Goal: Information Seeking & Learning: Find specific fact

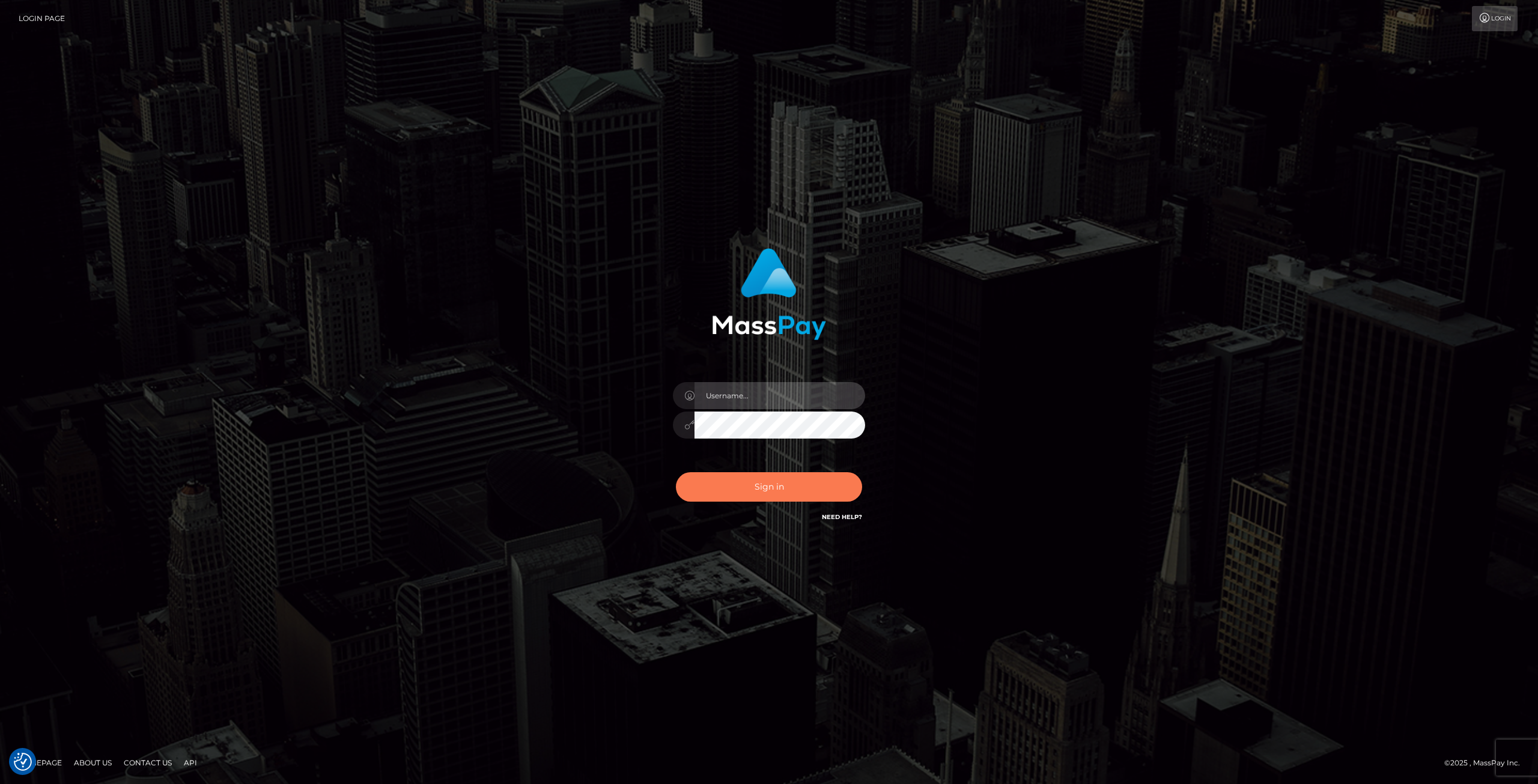
type input "Klaudia Peczynska"
click at [794, 494] on button "Sign in" at bounding box center [769, 486] width 187 height 29
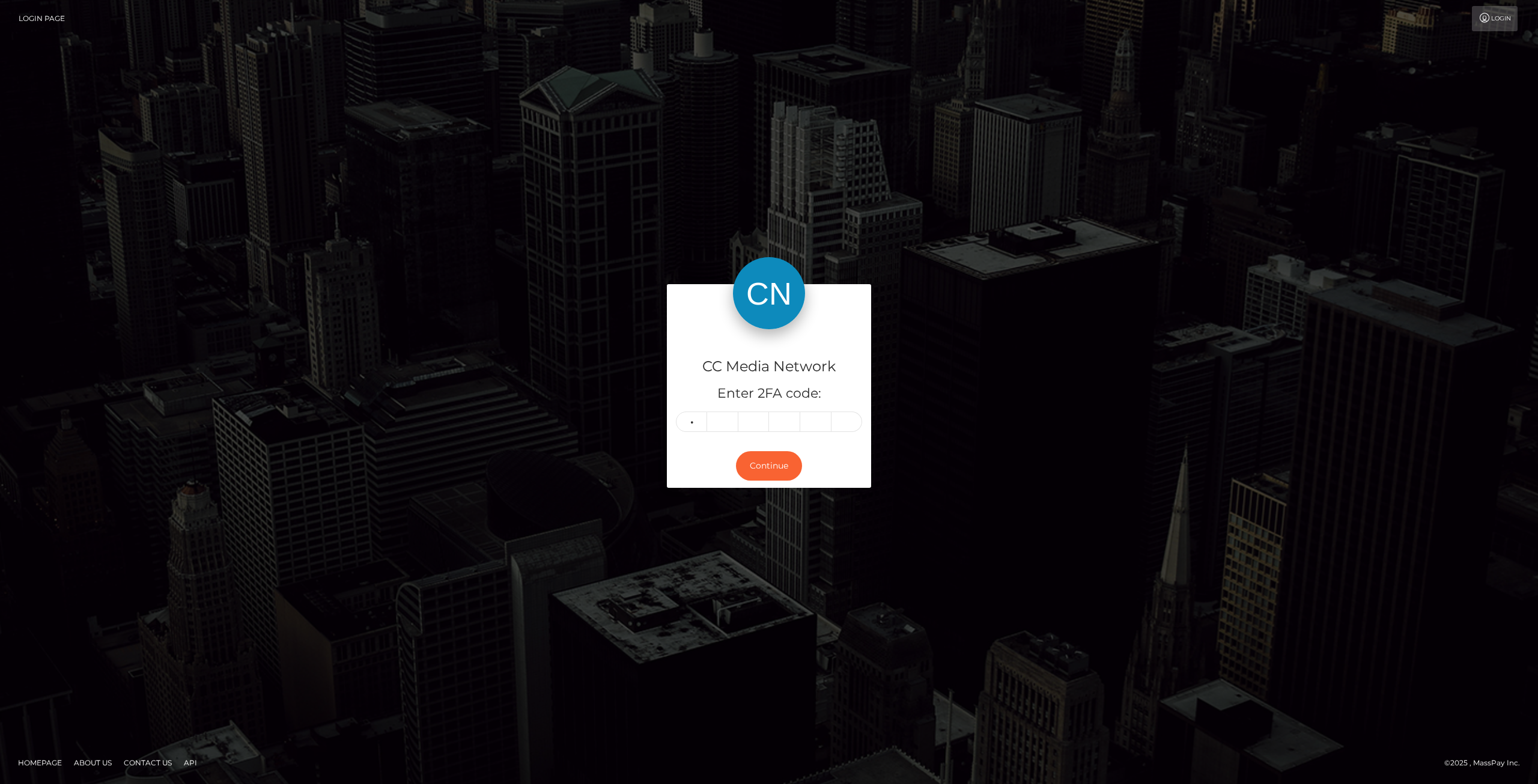
type input "3"
type input "4"
type input "7"
type input "1"
type input "2"
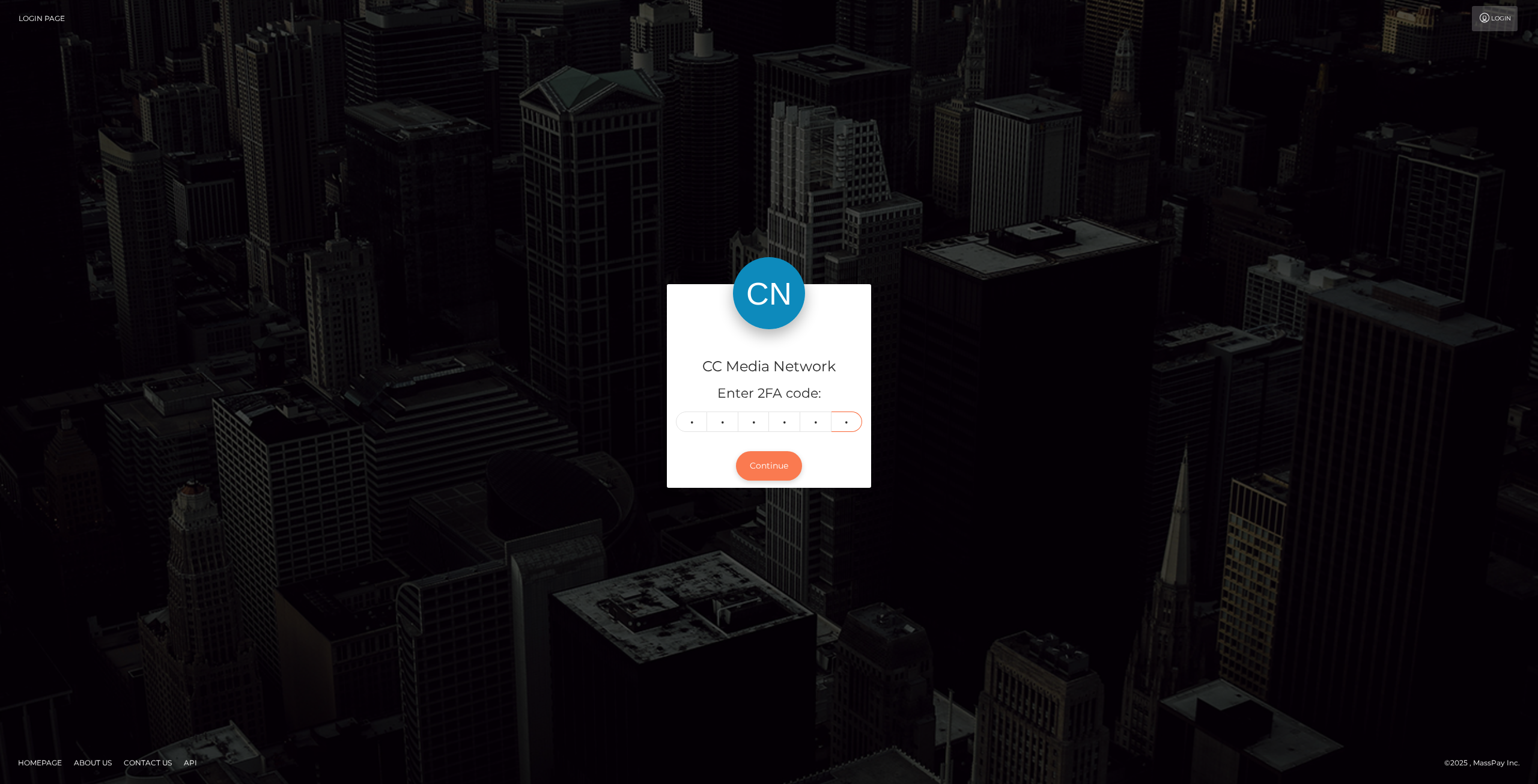
type input "1"
click at [779, 467] on button "Continue" at bounding box center [769, 465] width 66 height 29
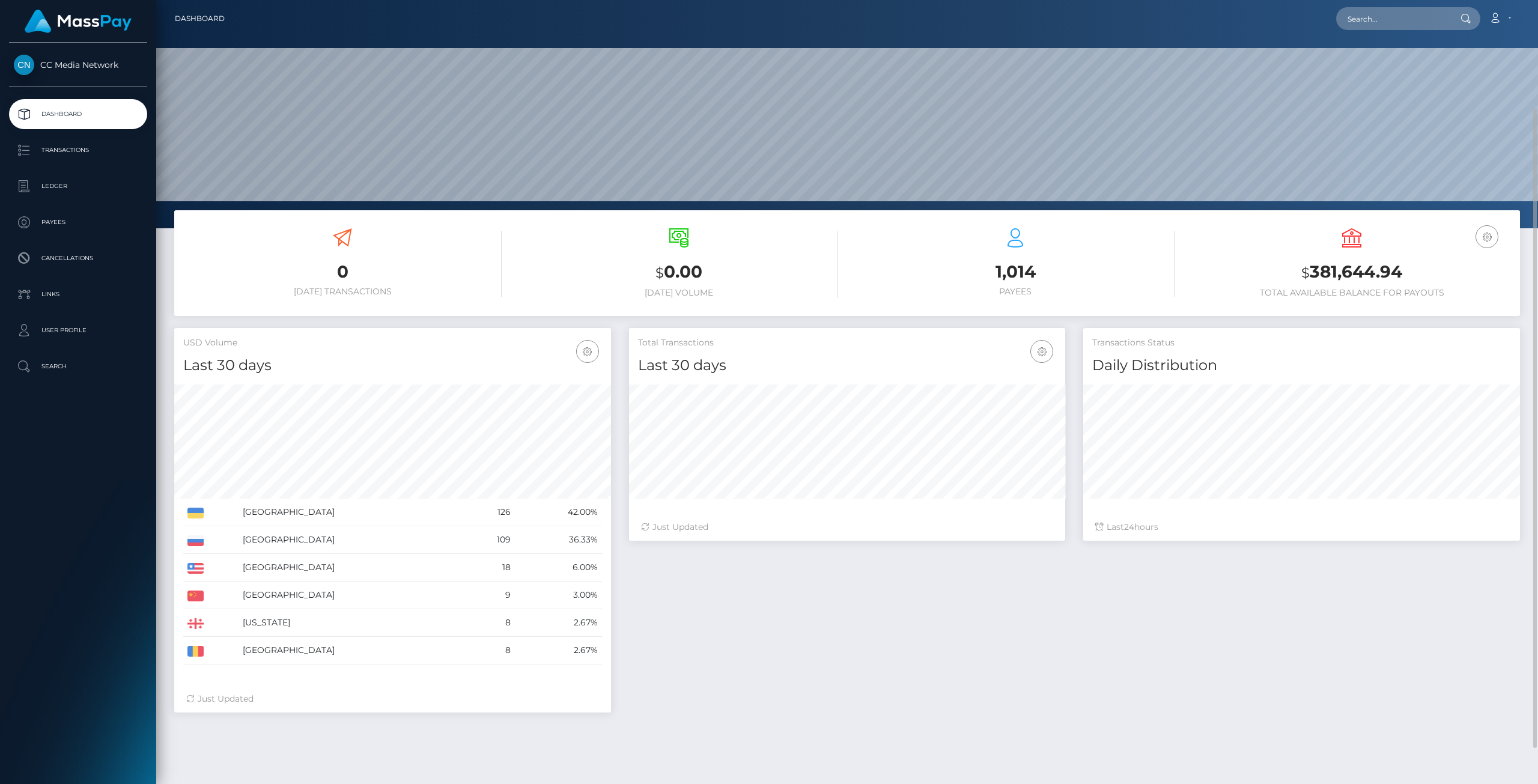
scroll to position [60, 0]
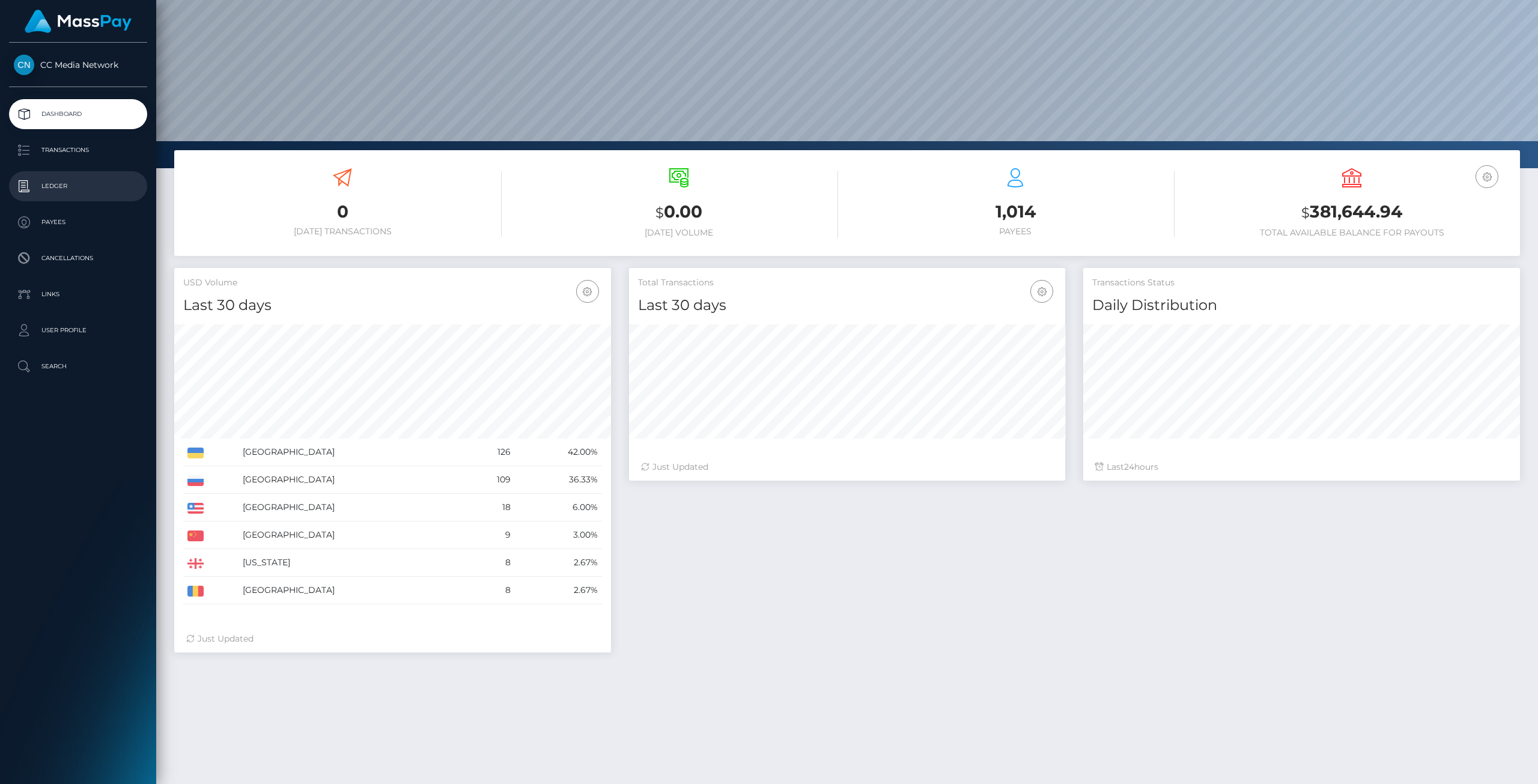
click at [61, 185] on p "Ledger" at bounding box center [78, 186] width 129 height 18
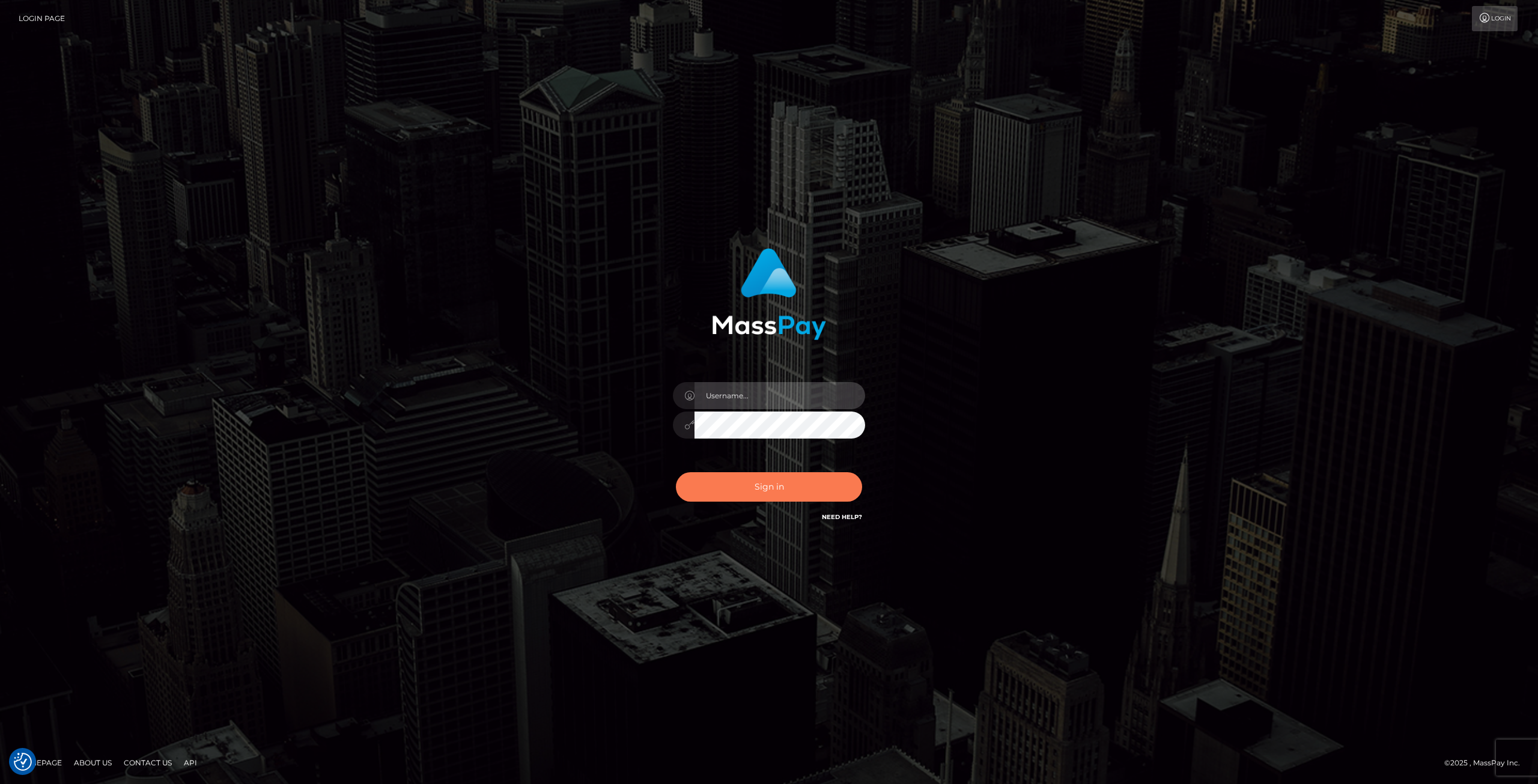
type input "Klaudia Peczynska"
click at [762, 489] on button "Sign in" at bounding box center [769, 486] width 187 height 29
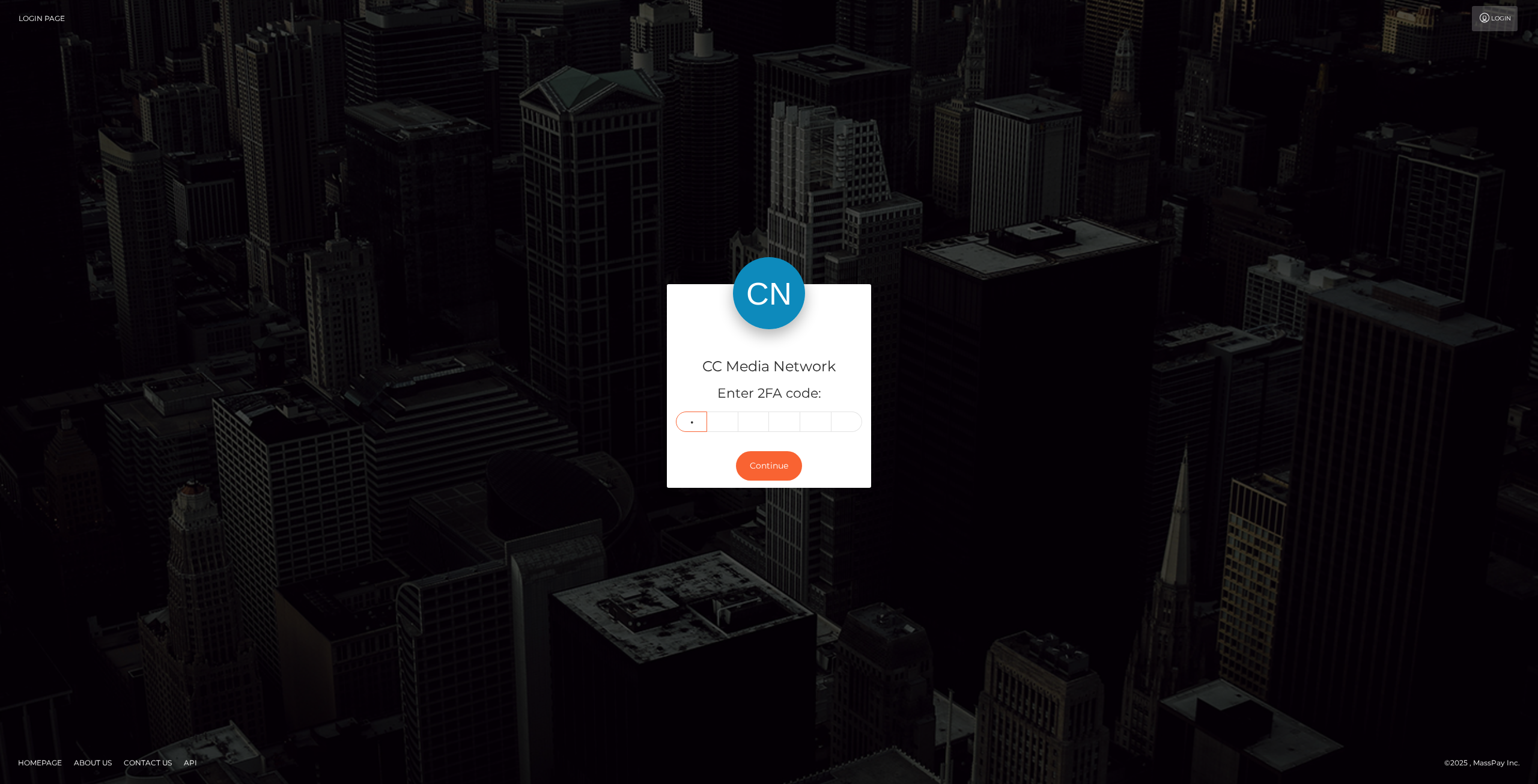
type input "0"
type input "5"
type input "7"
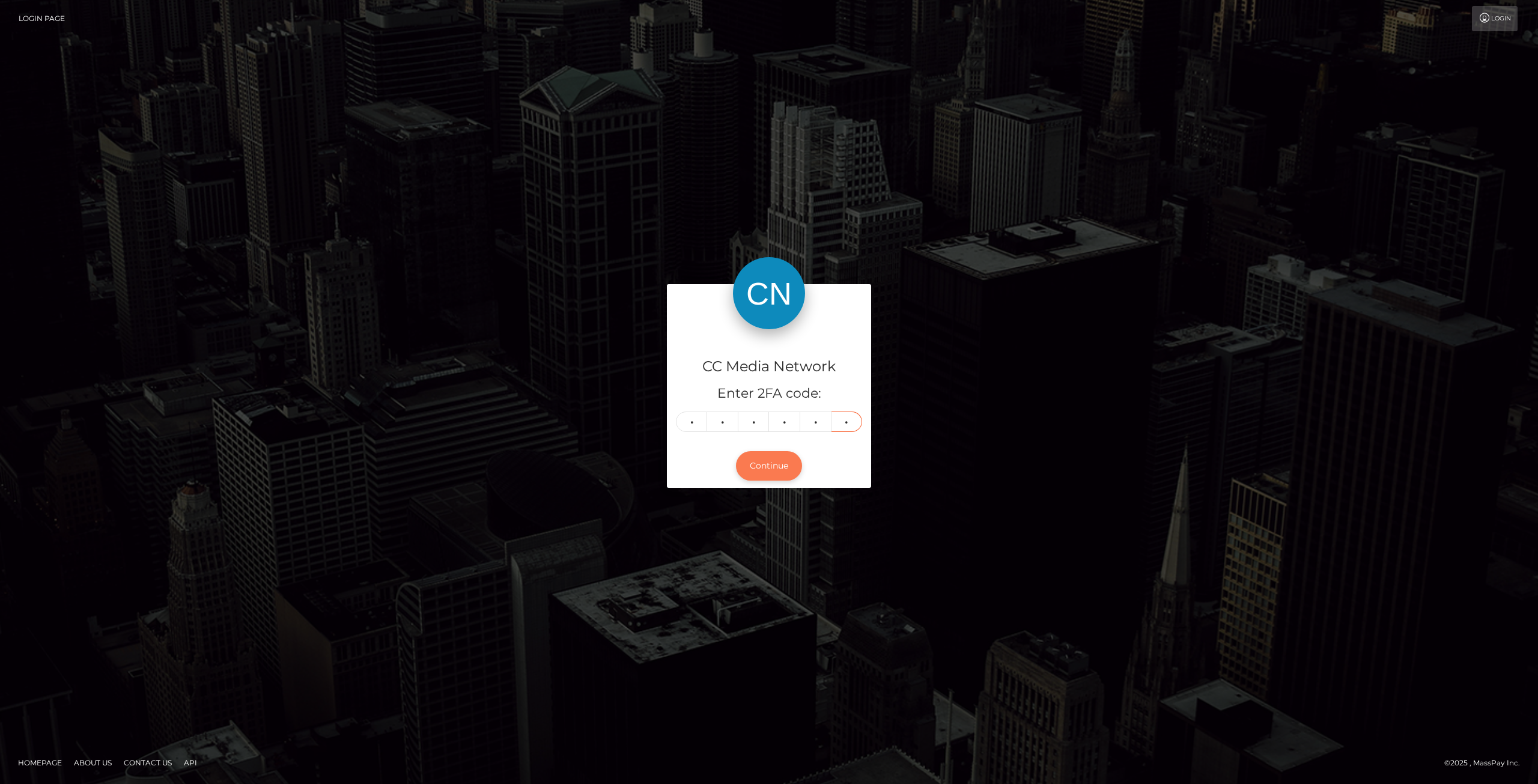
type input "0"
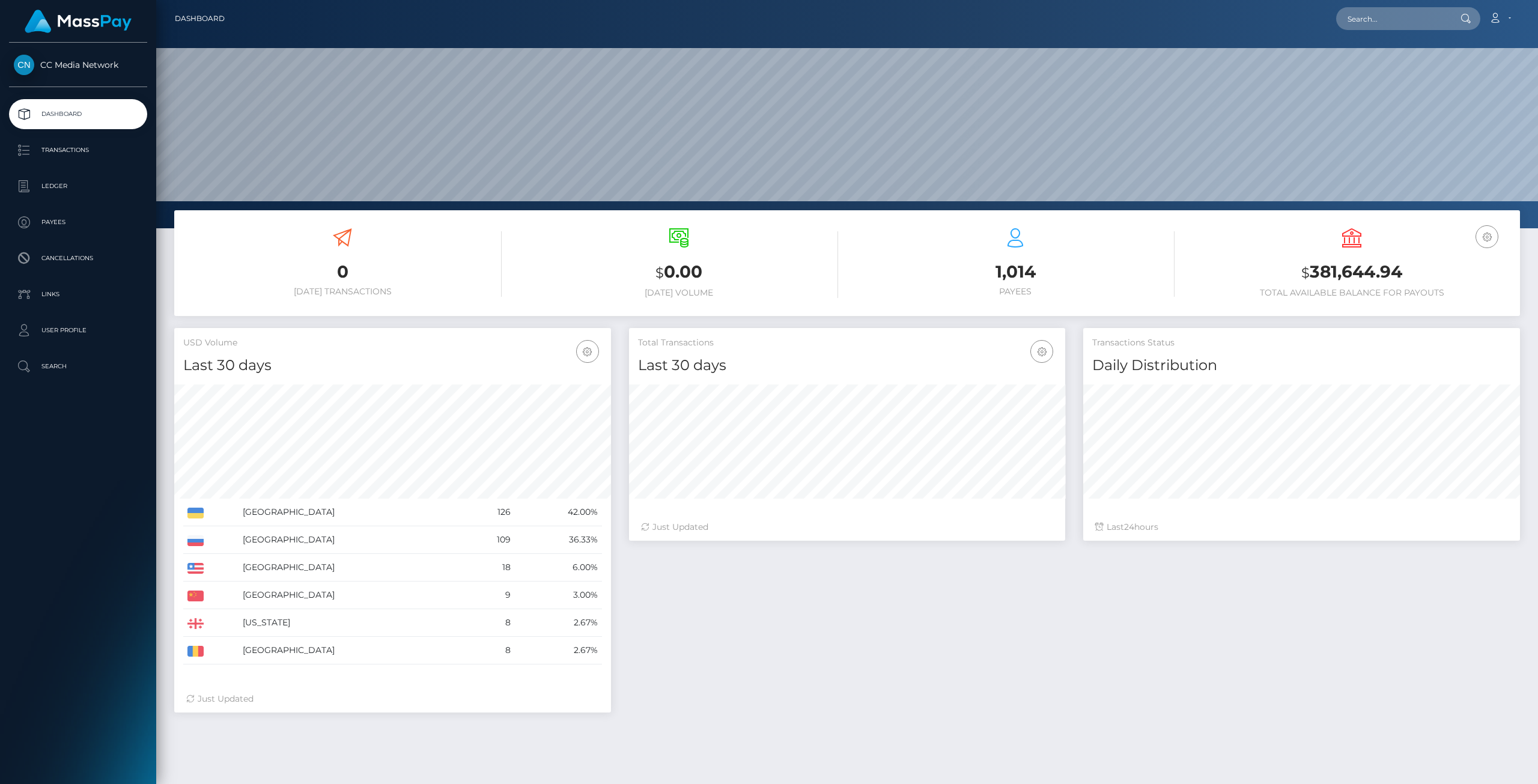
scroll to position [213, 436]
click at [59, 159] on link "Transactions" at bounding box center [78, 150] width 138 height 30
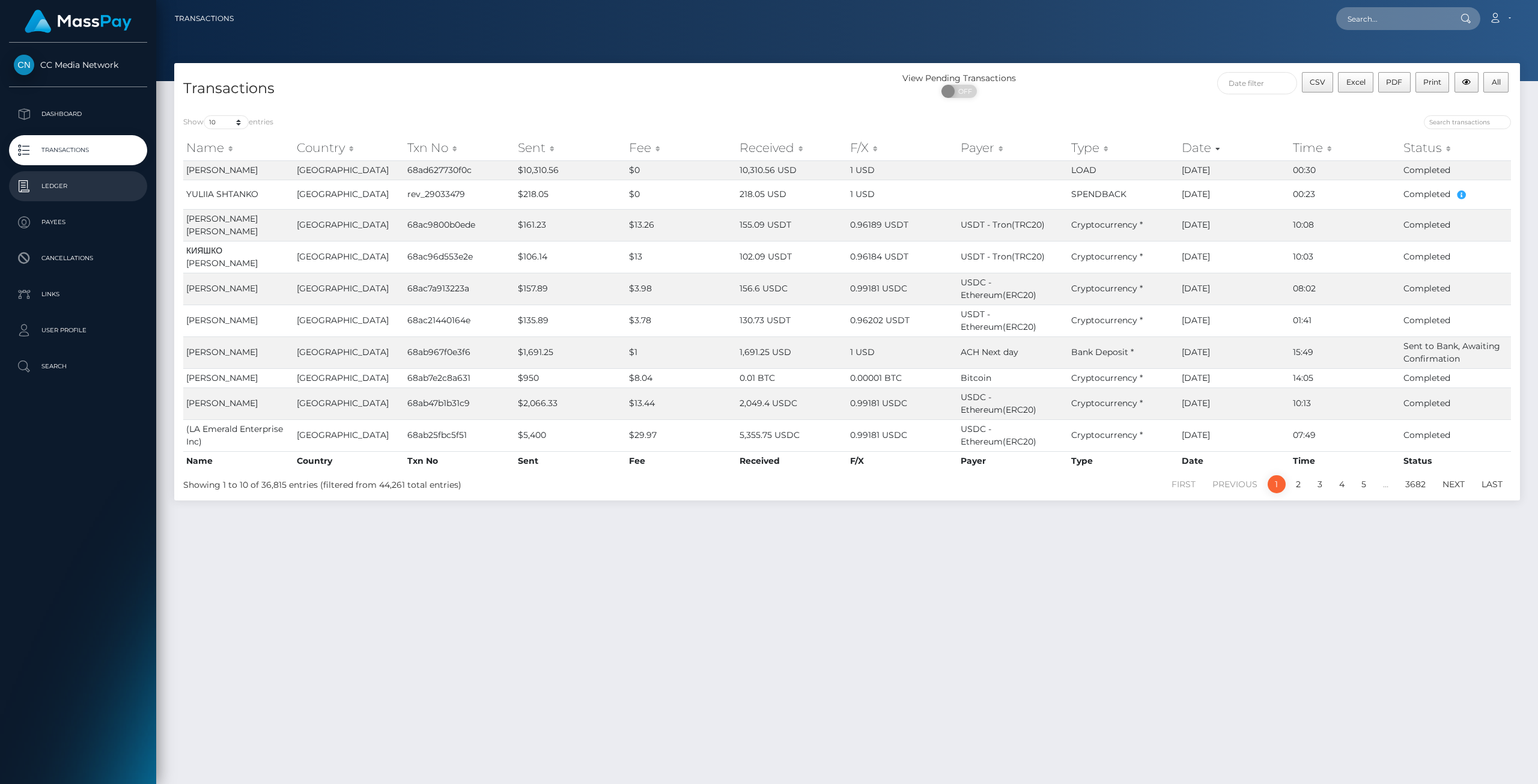
click at [48, 185] on p "Ledger" at bounding box center [78, 186] width 129 height 18
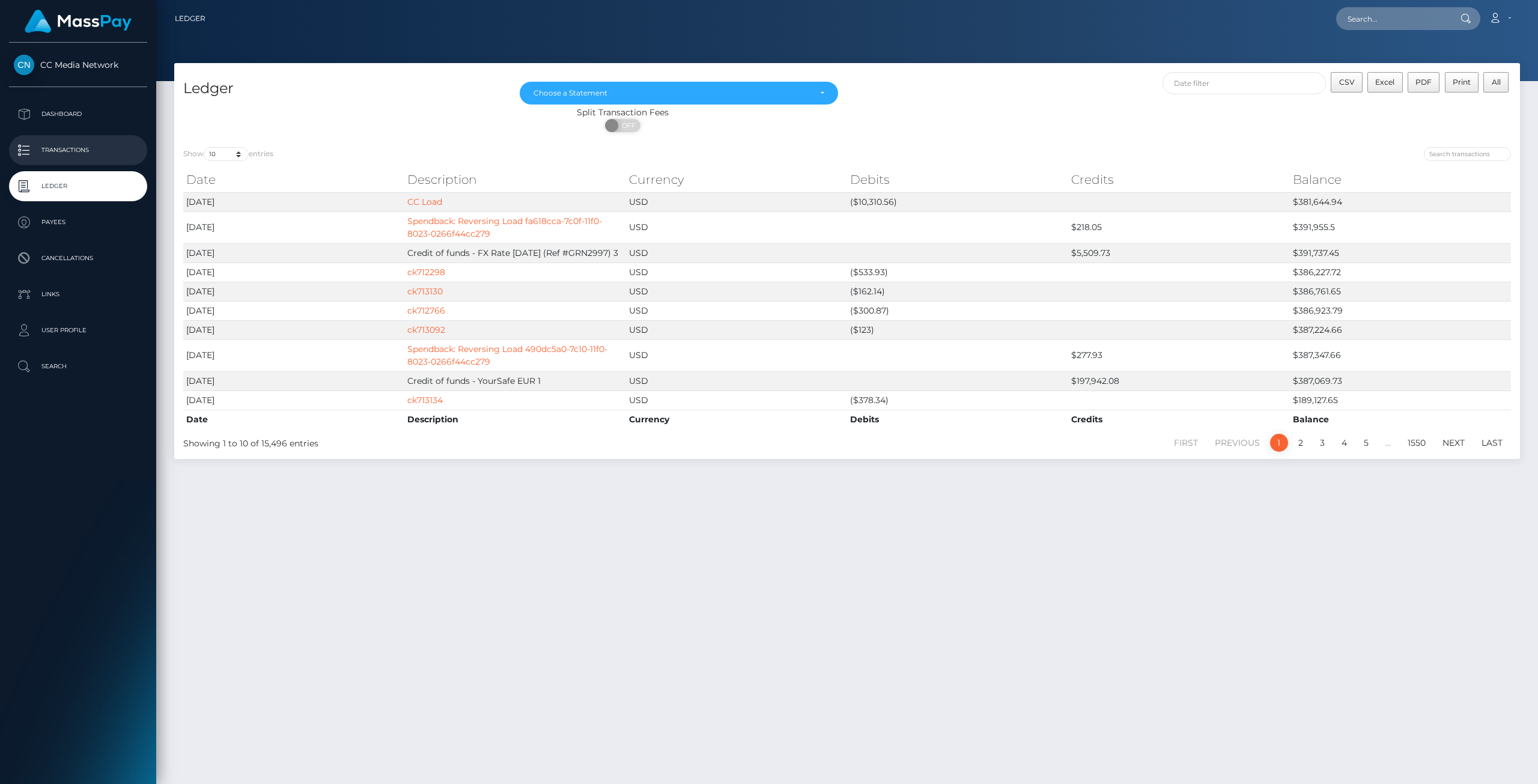
click at [61, 158] on p "Transactions" at bounding box center [78, 149] width 129 height 18
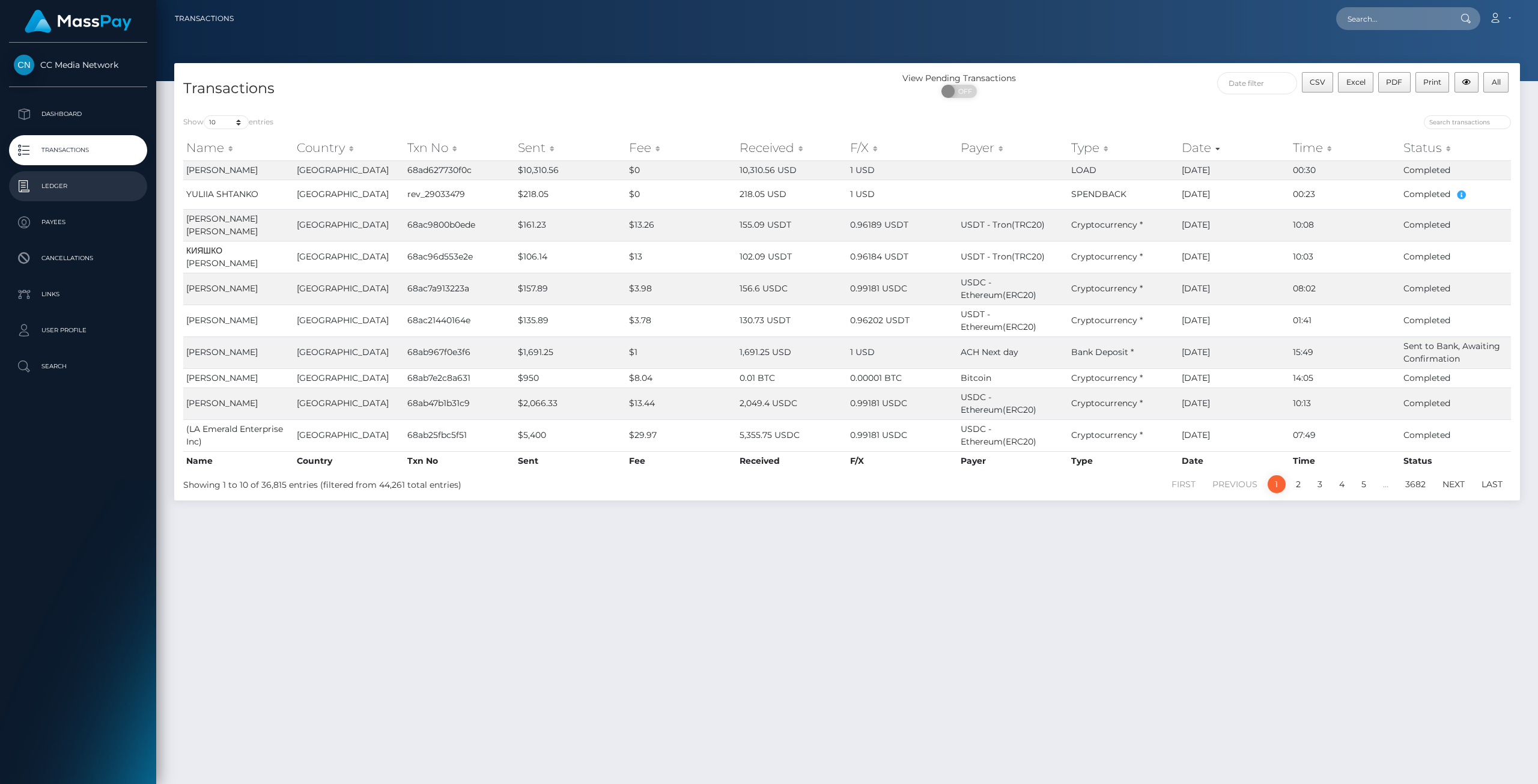
click at [69, 184] on p "Ledger" at bounding box center [78, 186] width 129 height 18
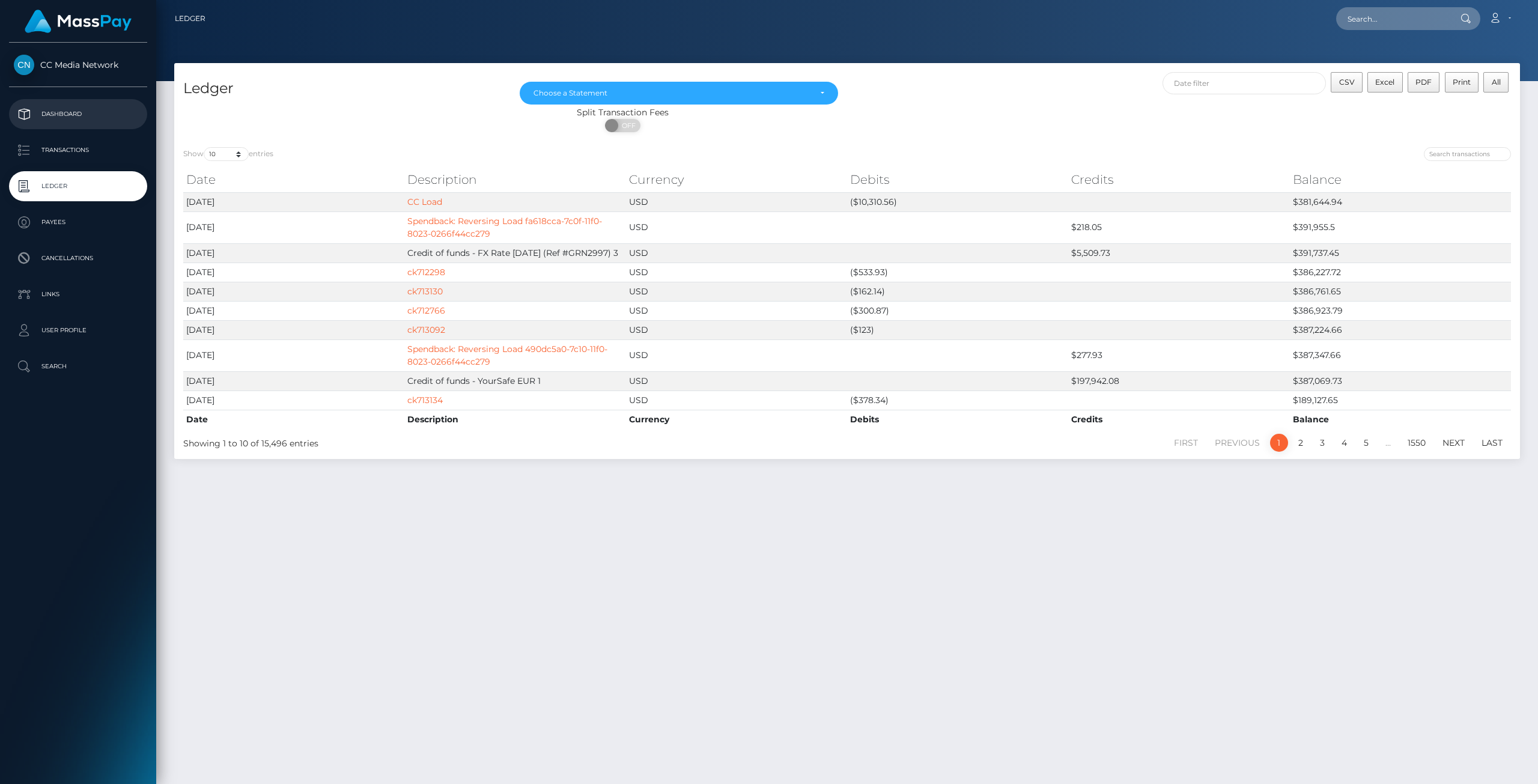
click at [75, 104] on link "Dashboard" at bounding box center [78, 114] width 138 height 30
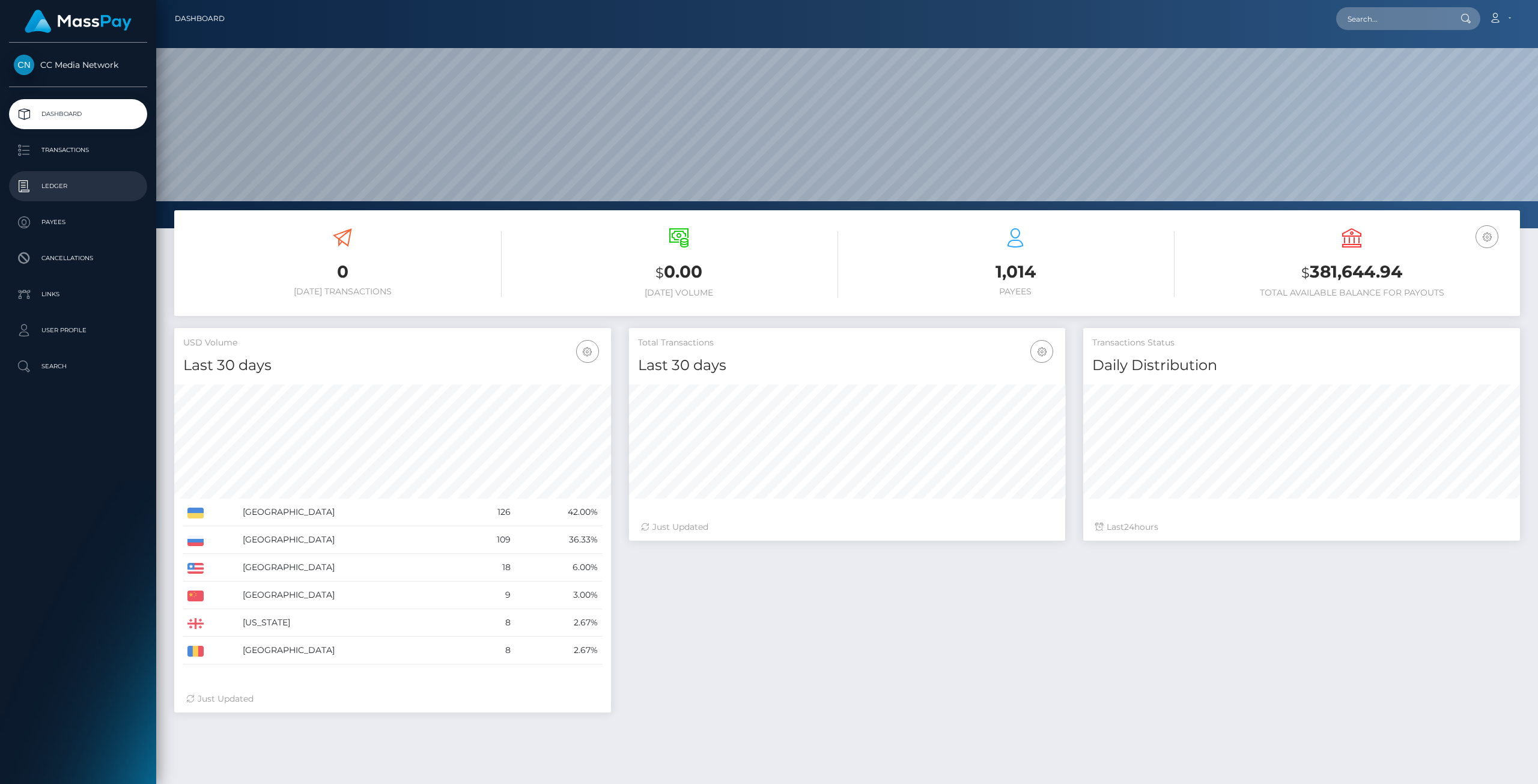
scroll to position [213, 436]
click at [70, 146] on p "Transactions" at bounding box center [78, 149] width 129 height 18
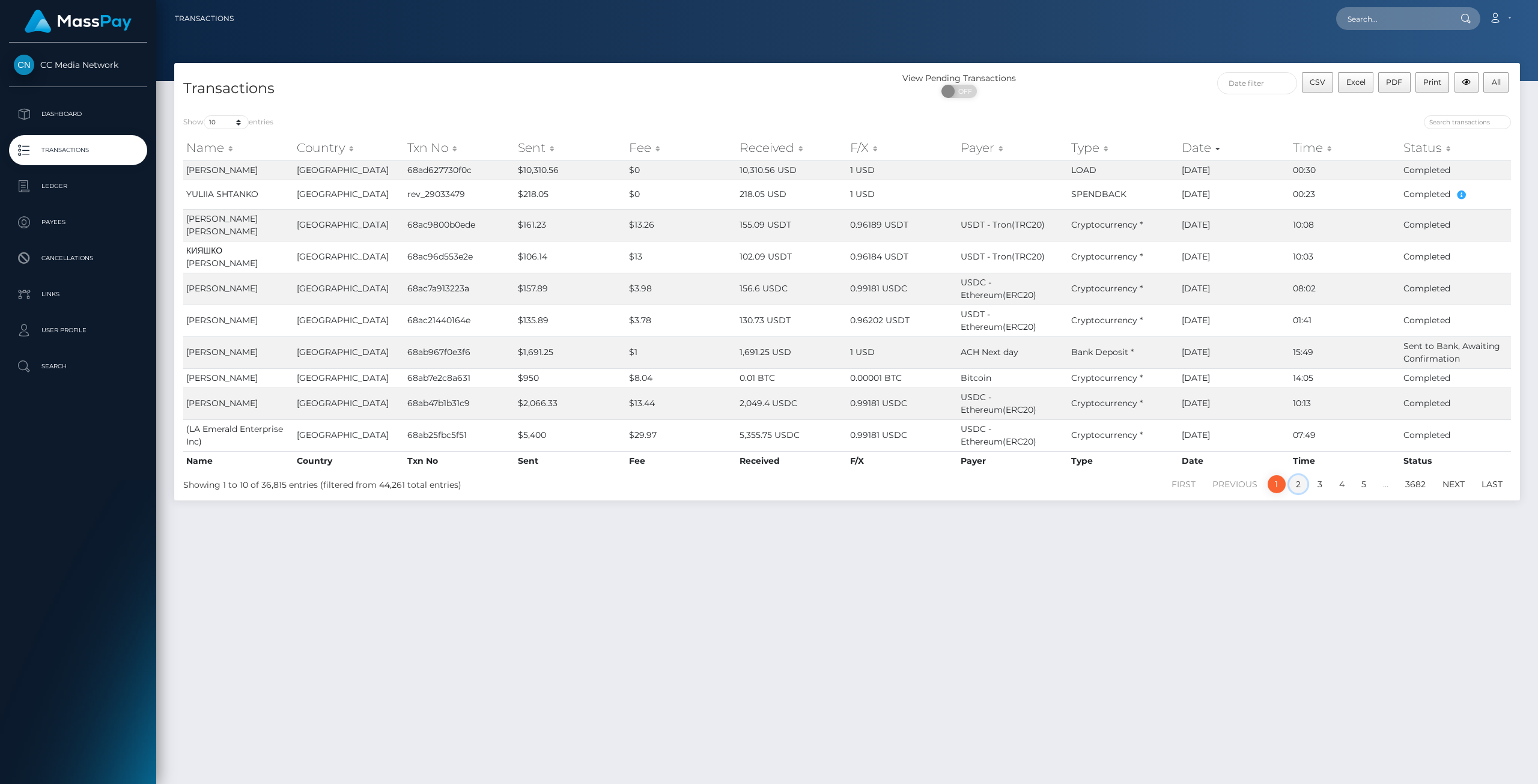
click at [1302, 493] on link "2" at bounding box center [1298, 484] width 18 height 18
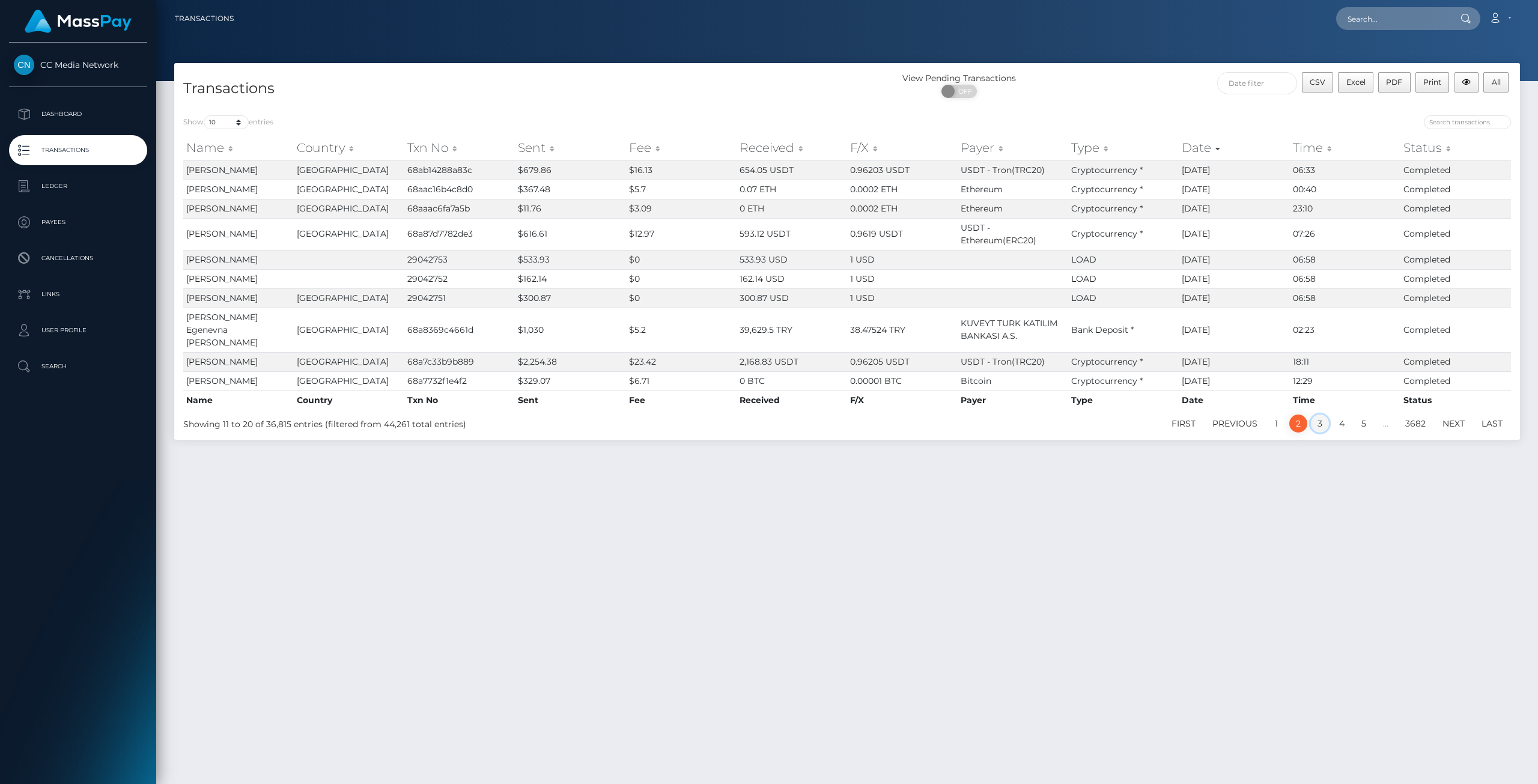
click at [1318, 432] on link "3" at bounding box center [1319, 423] width 18 height 18
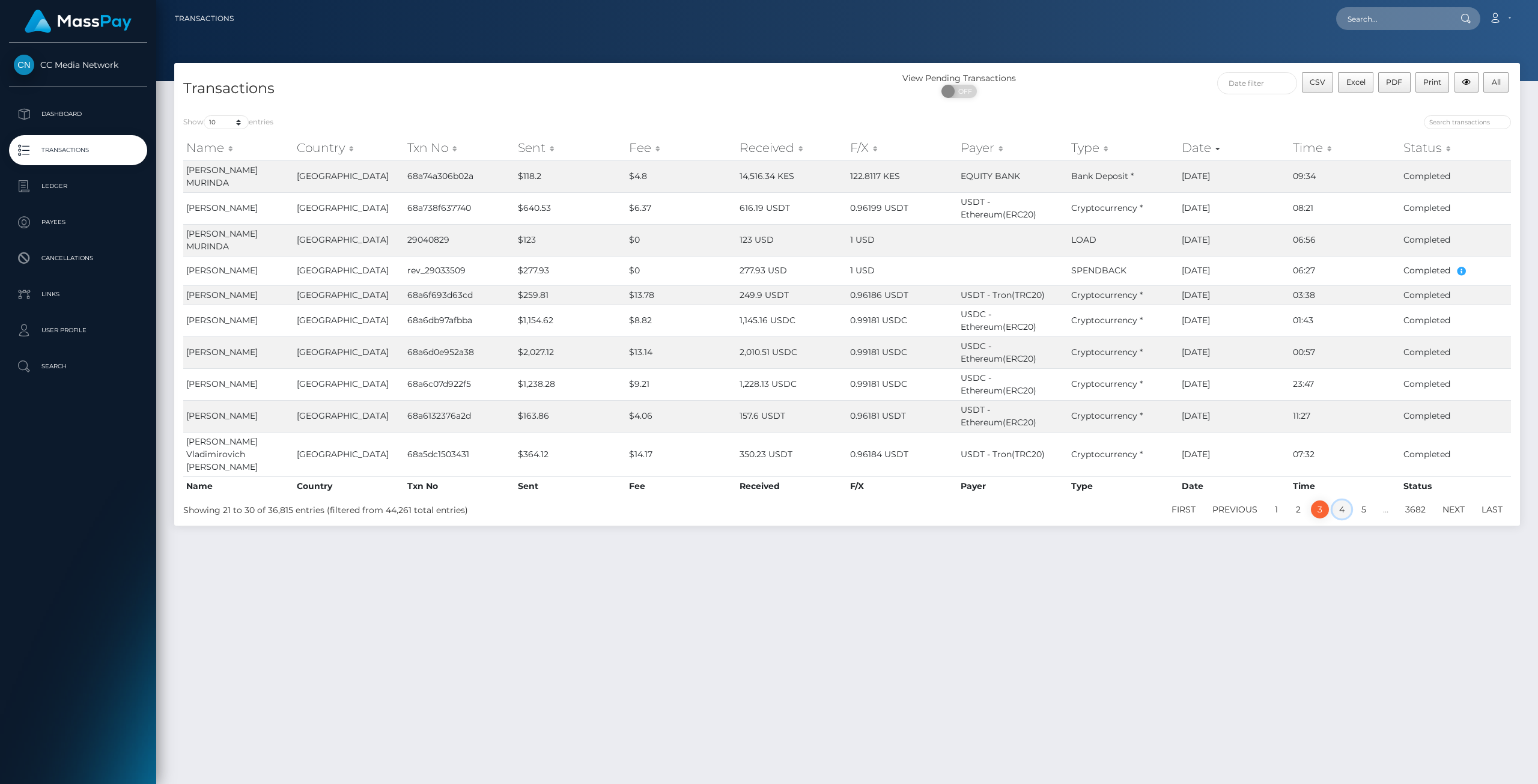
click at [1346, 500] on link "4" at bounding box center [1342, 508] width 19 height 18
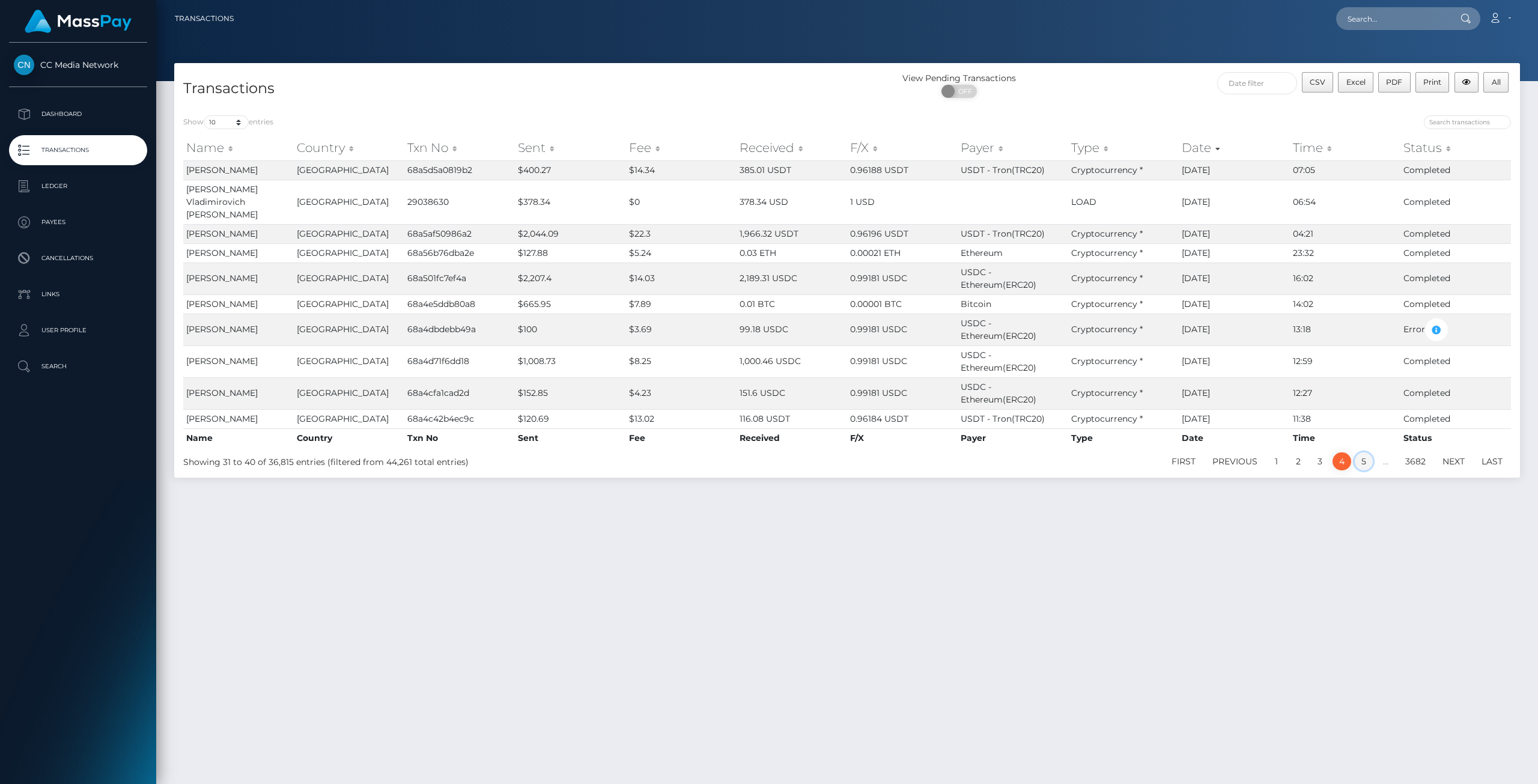
click at [1359, 470] on link "5" at bounding box center [1363, 460] width 18 height 18
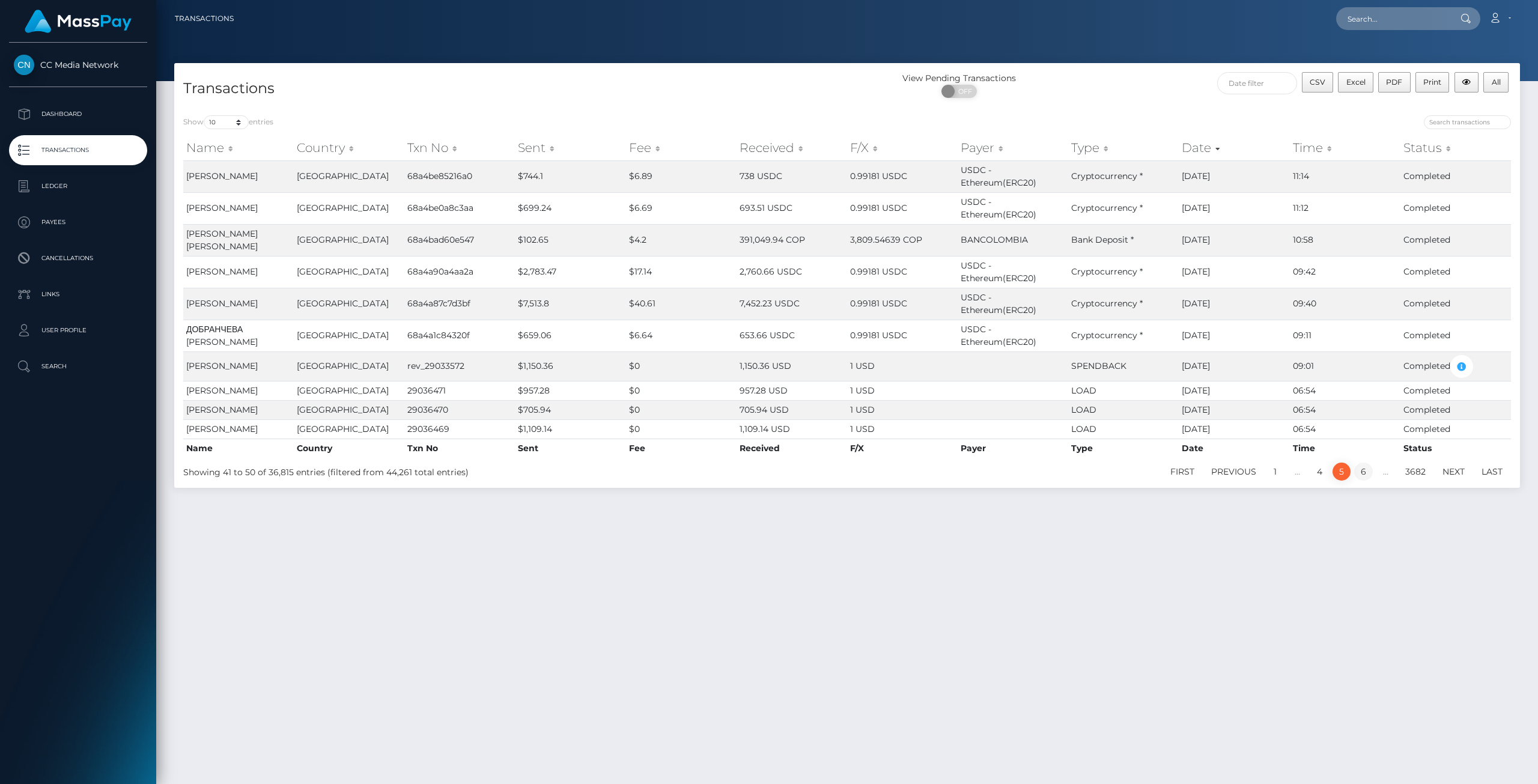
click at [1362, 480] on link "6" at bounding box center [1363, 471] width 19 height 18
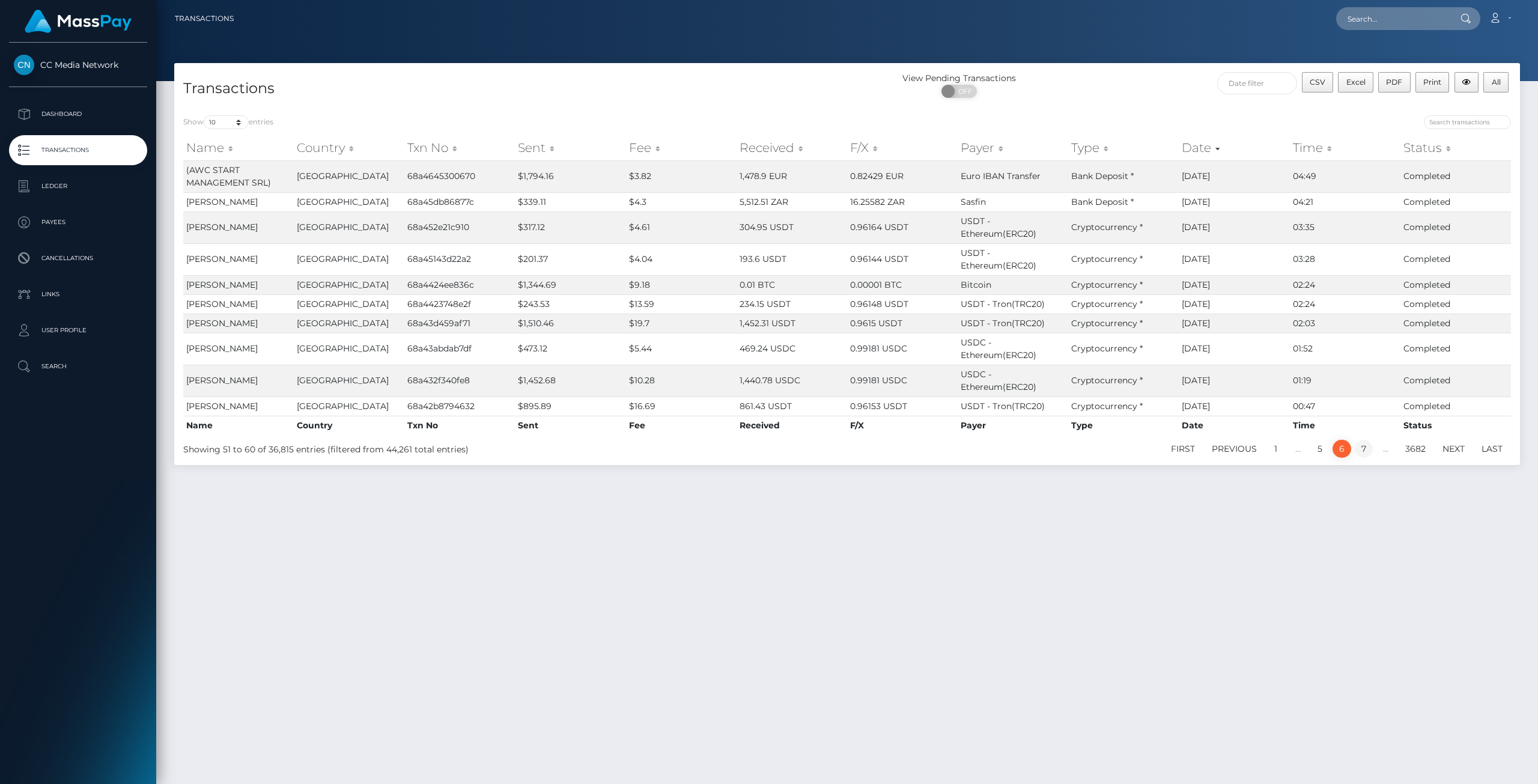
click at [1364, 458] on link "7" at bounding box center [1363, 448] width 18 height 18
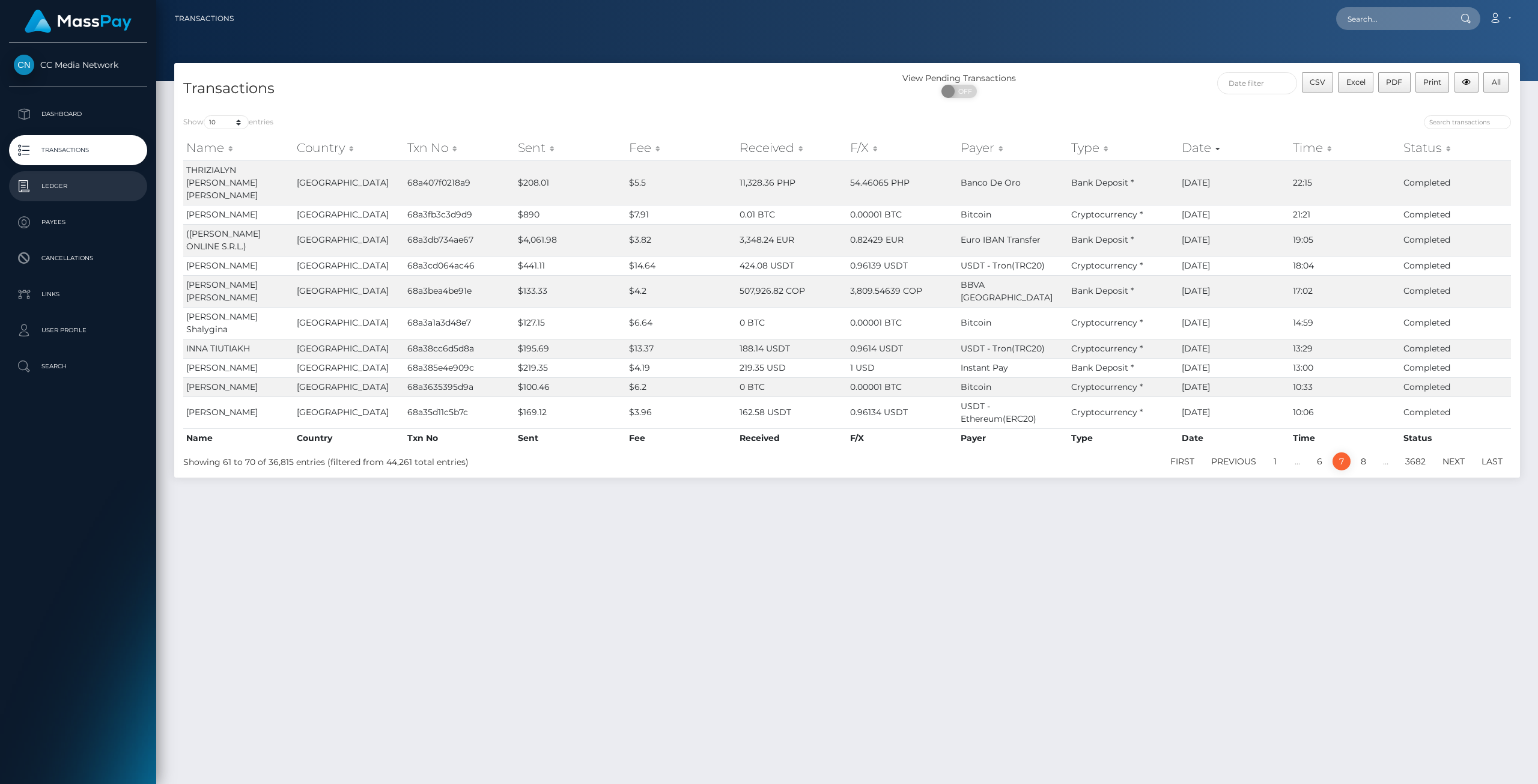
click at [65, 175] on link "Ledger" at bounding box center [78, 187] width 138 height 30
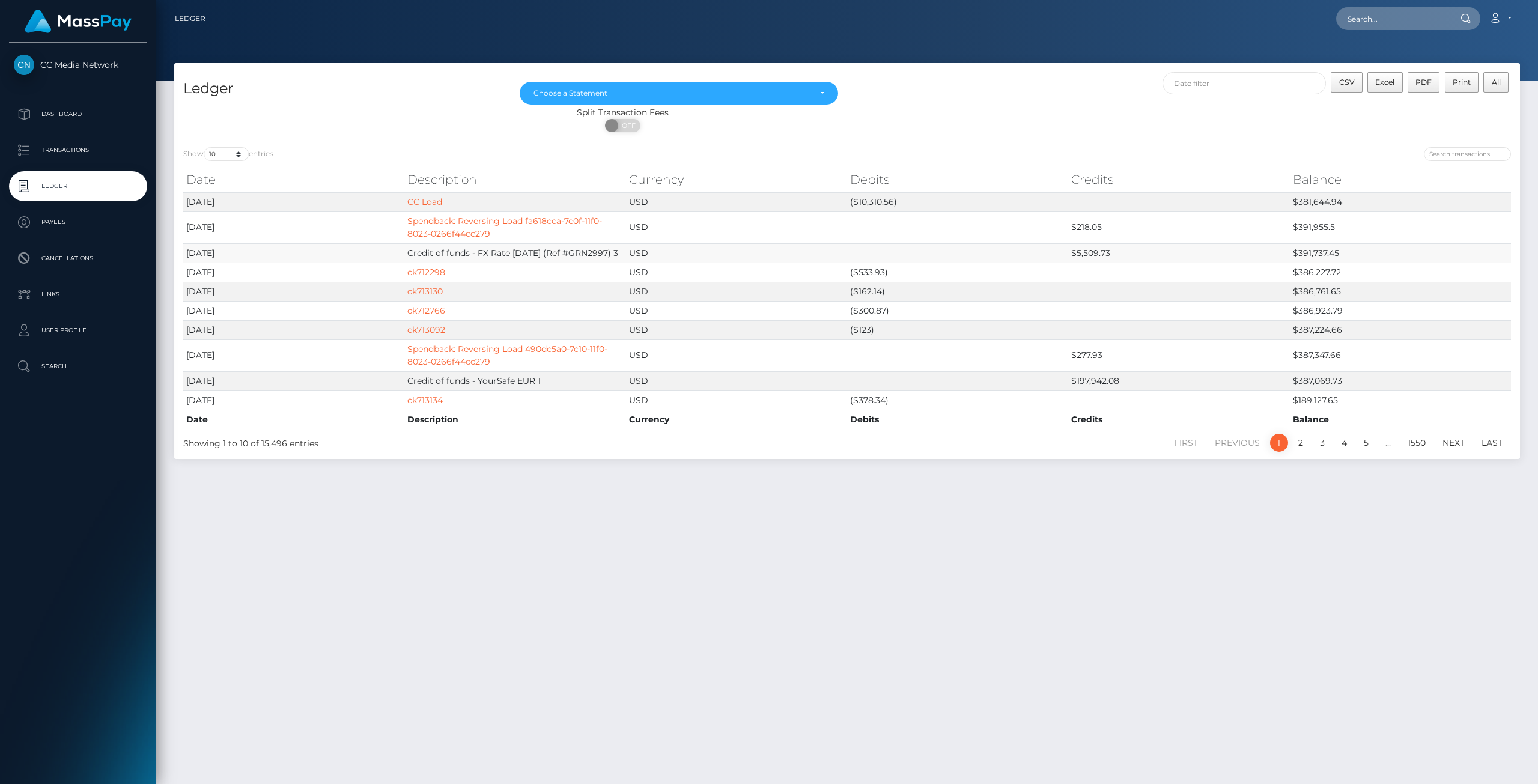
click at [1104, 248] on td "$5,509.73" at bounding box center [1180, 252] width 221 height 19
click at [456, 256] on td "Credit of funds - FX Rate 8/20/25 (Ref #GRN2997) 3" at bounding box center [515, 252] width 221 height 19
click at [548, 251] on td "Credit of funds - FX Rate 8/20/25 (Ref #GRN2997) 3" at bounding box center [515, 252] width 221 height 19
drag, startPoint x: 408, startPoint y: 251, endPoint x: 1157, endPoint y: 249, distance: 749.0
click at [1157, 249] on tr "2025-08-22 Credit of funds - FX Rate 8/20/25 (Ref #GRN2997) 3 USD $5,509.73 $39…" at bounding box center [846, 252] width 1328 height 19
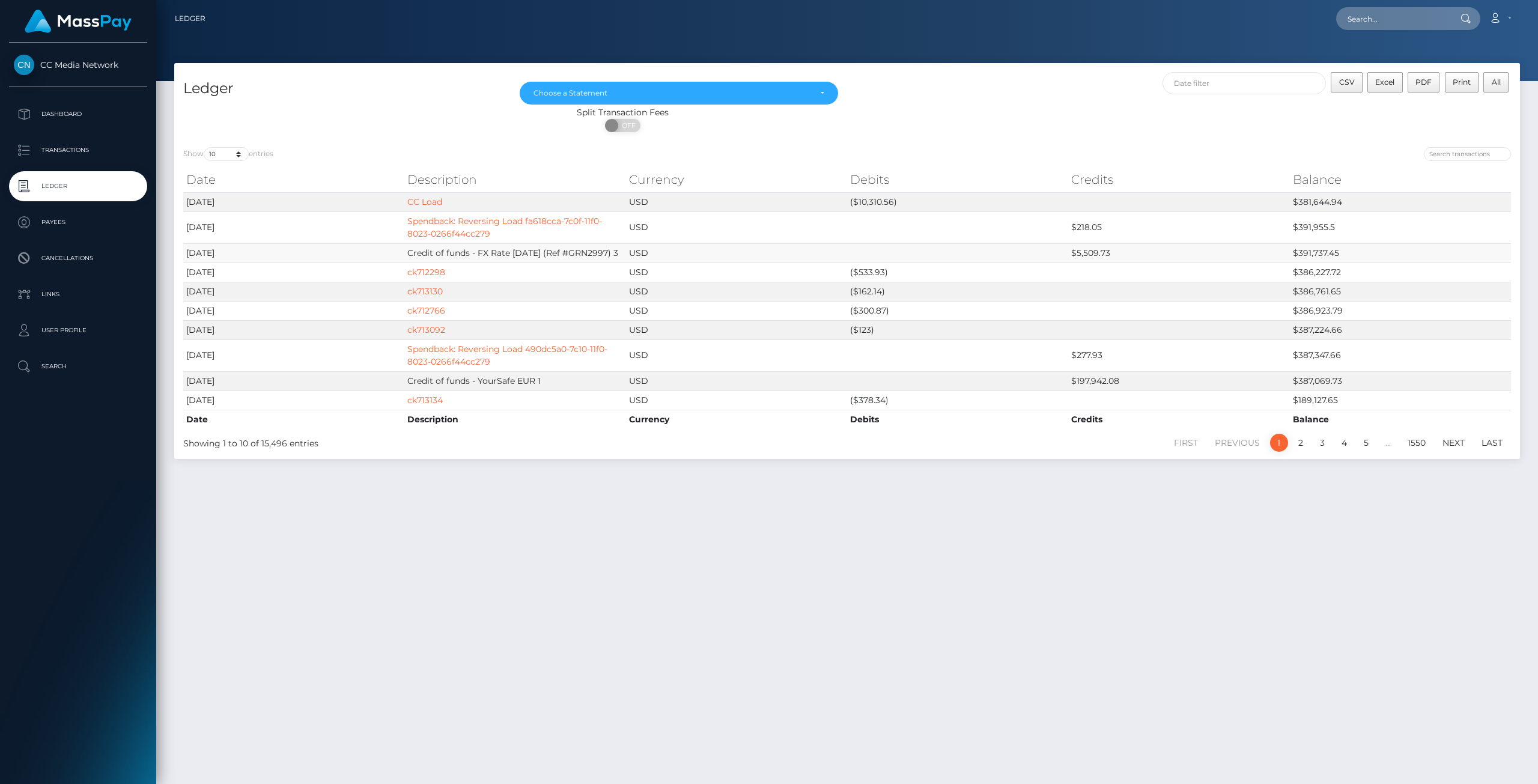
click at [1117, 254] on td "$5,509.73" at bounding box center [1180, 252] width 221 height 19
click at [241, 151] on select "10 25 50 100 250" at bounding box center [226, 154] width 45 height 14
select select "50"
click at [205, 147] on select "10 25 50 100 250" at bounding box center [226, 154] width 45 height 14
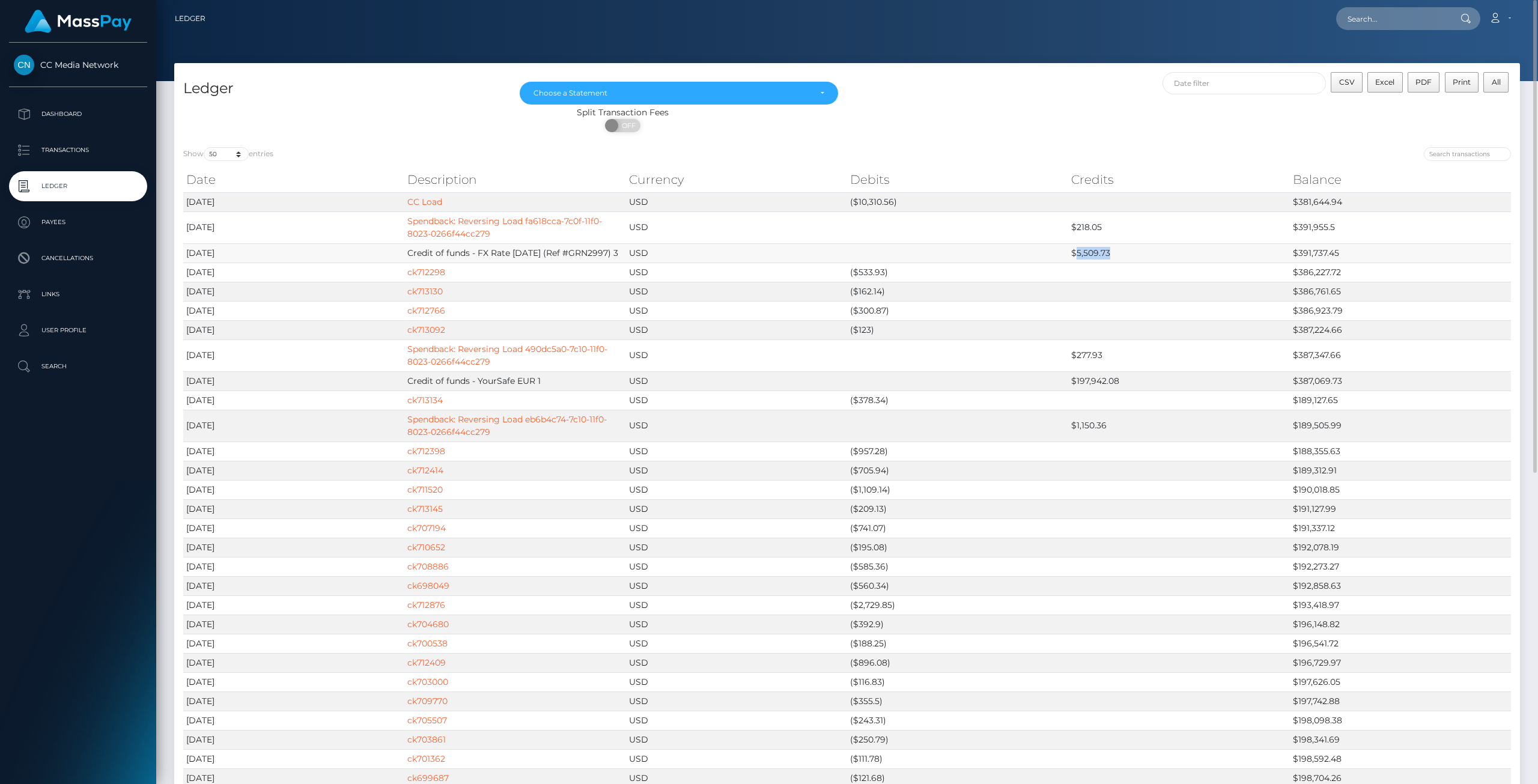
drag, startPoint x: 1117, startPoint y: 249, endPoint x: 1076, endPoint y: 249, distance: 41.0
click at [1076, 249] on td "$5,509.73" at bounding box center [1180, 252] width 221 height 19
copy td "5,509.73"
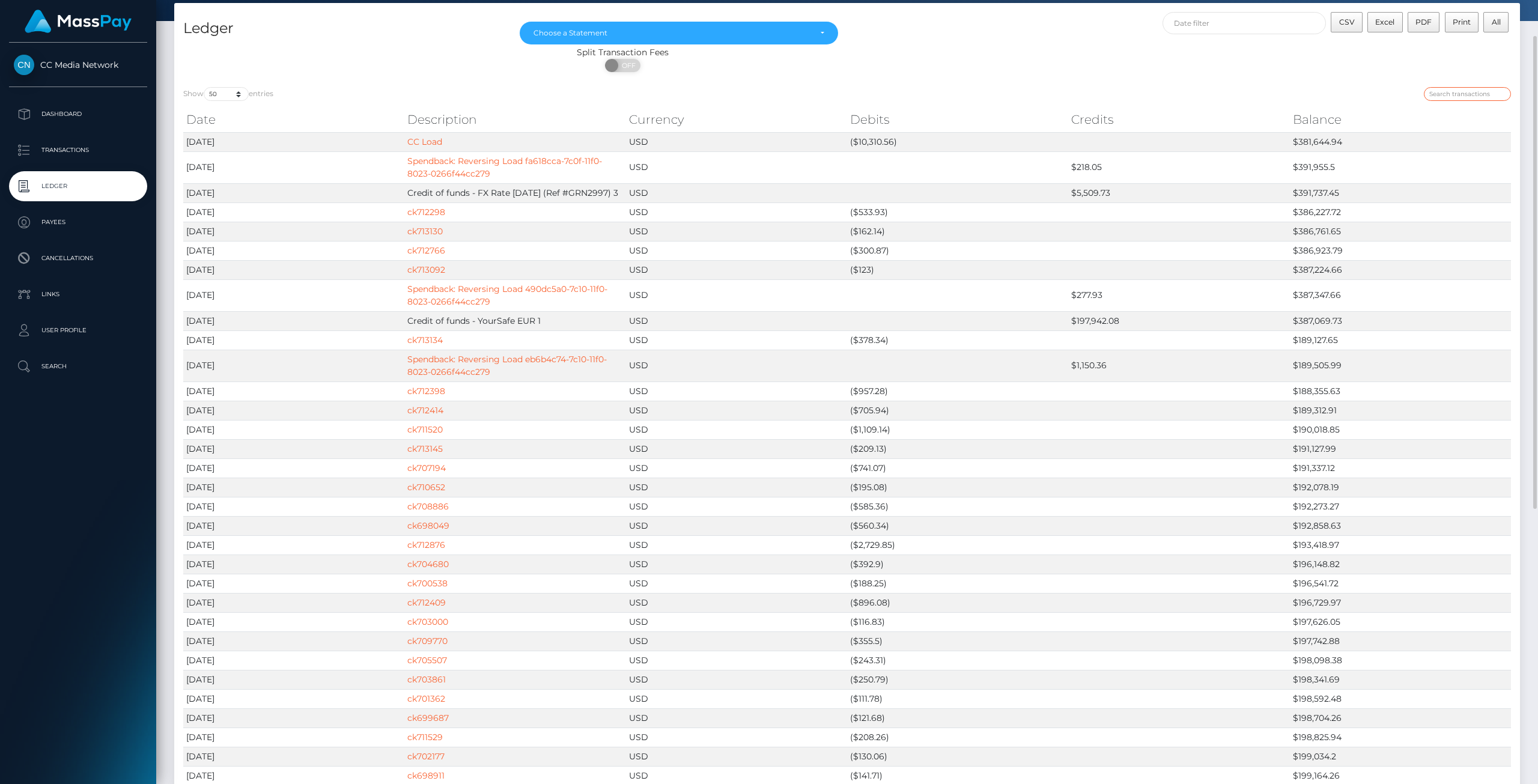
click at [1463, 94] on input "search" at bounding box center [1468, 94] width 87 height 14
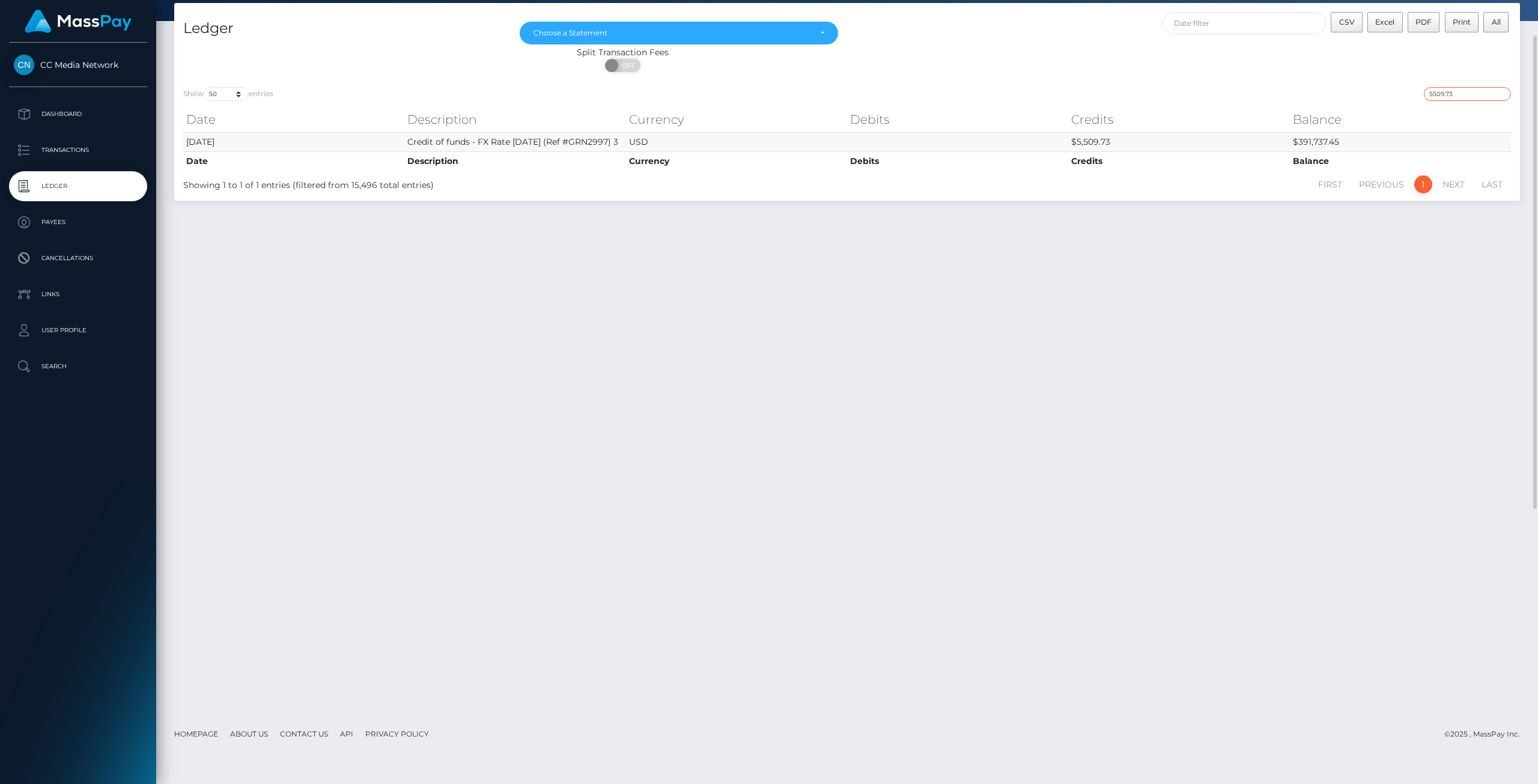
type input "5509.73"
click at [586, 140] on td "Credit of funds - FX Rate 8/20/25 (Ref #GRN2997) 3" at bounding box center [515, 142] width 221 height 19
click at [74, 117] on p "Dashboard" at bounding box center [78, 113] width 129 height 18
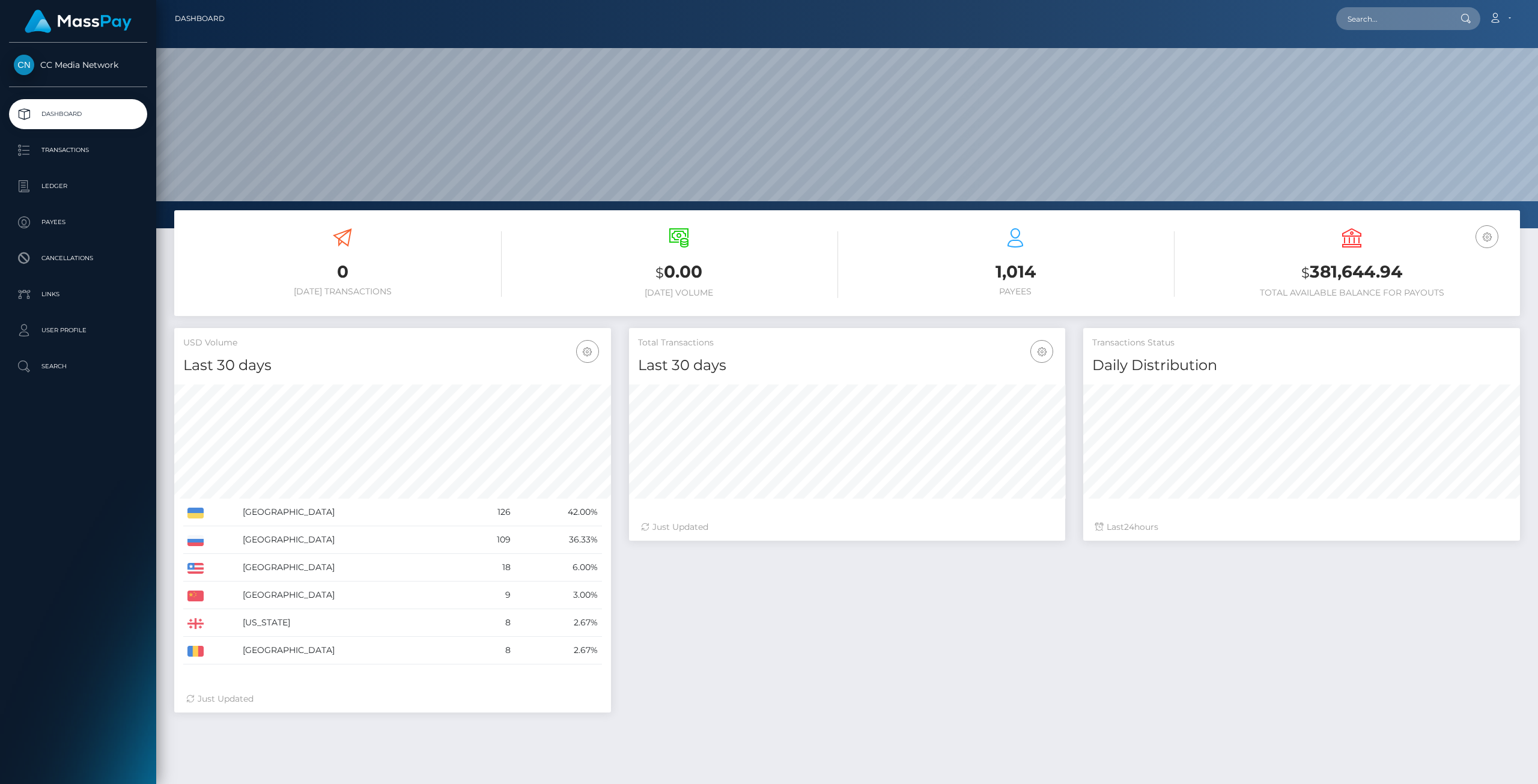
scroll to position [213, 436]
